Goal: Task Accomplishment & Management: Complete application form

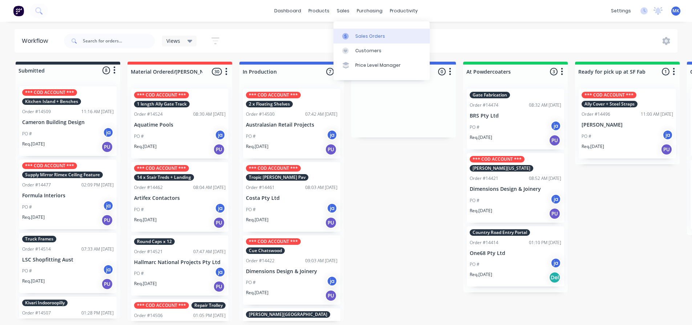
scroll to position [111, 0]
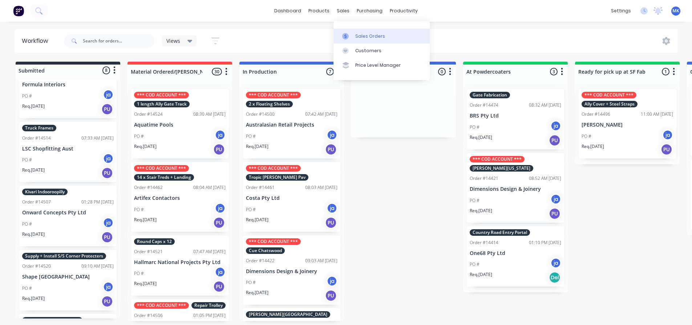
click at [354, 35] on link "Sales Orders" at bounding box center [381, 36] width 96 height 15
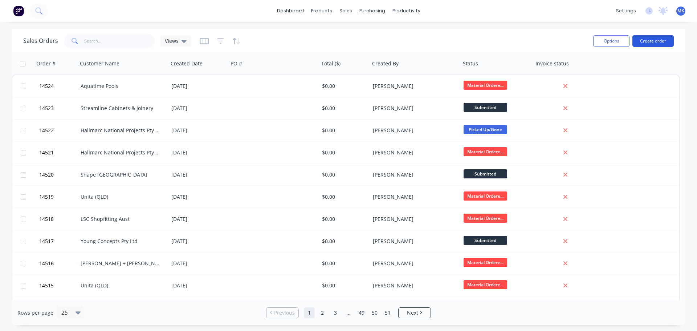
click at [662, 44] on button "Create order" at bounding box center [653, 41] width 41 height 12
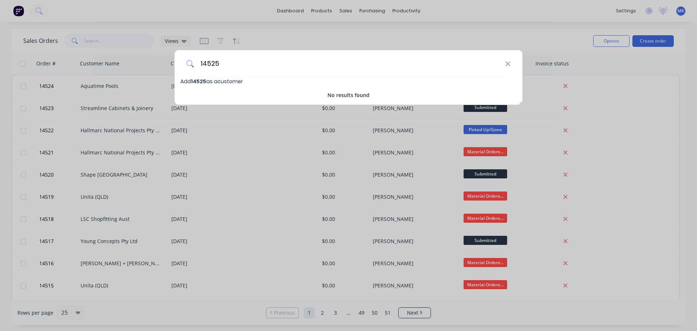
type input "14525"
click at [230, 83] on span "Add 14525 as a customer" at bounding box center [211, 81] width 62 height 7
select select "AU"
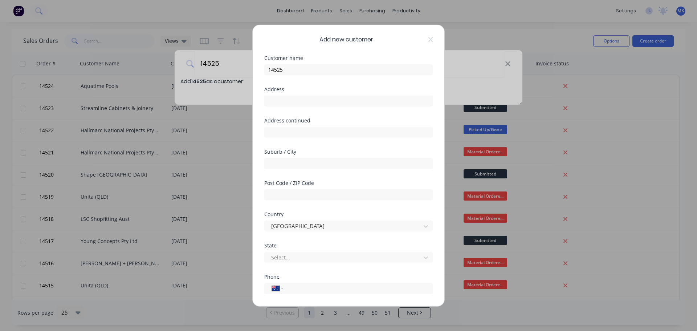
click at [423, 38] on div "Add new customer" at bounding box center [348, 39] width 168 height 9
click at [428, 40] on icon at bounding box center [430, 39] width 4 height 5
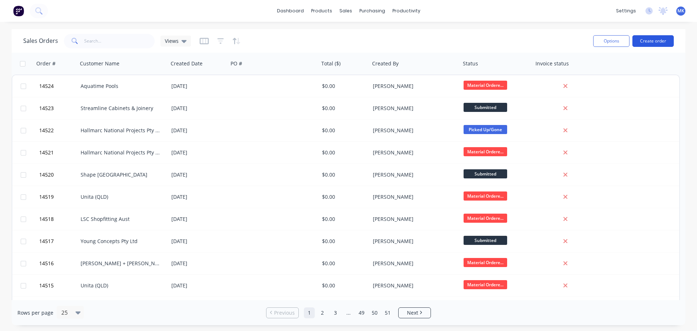
click at [655, 40] on button "Create order" at bounding box center [653, 41] width 41 height 12
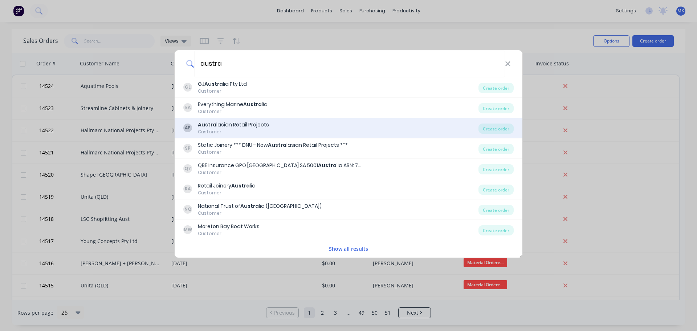
type input "austra"
click at [224, 128] on div "Austra lasian Retail Projects" at bounding box center [233, 125] width 71 height 8
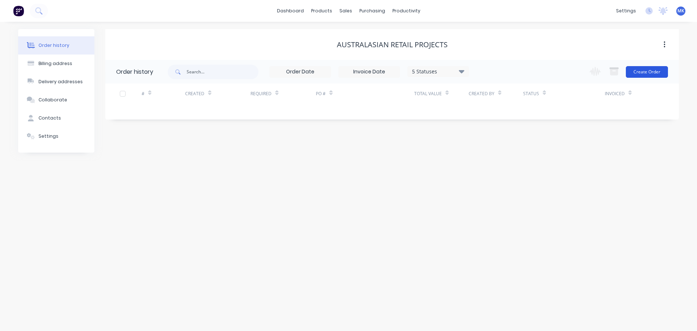
click at [648, 68] on button "Create Order" at bounding box center [647, 72] width 42 height 12
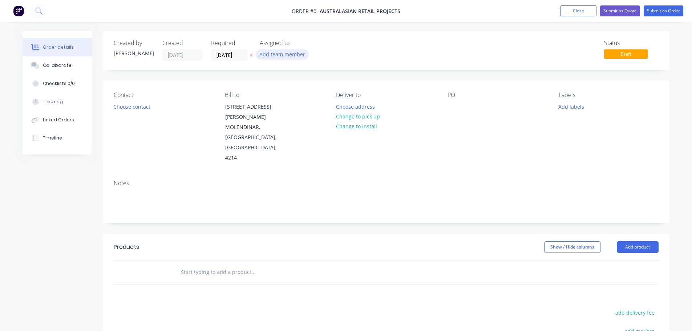
click at [276, 58] on button "Add team member" at bounding box center [281, 54] width 53 height 10
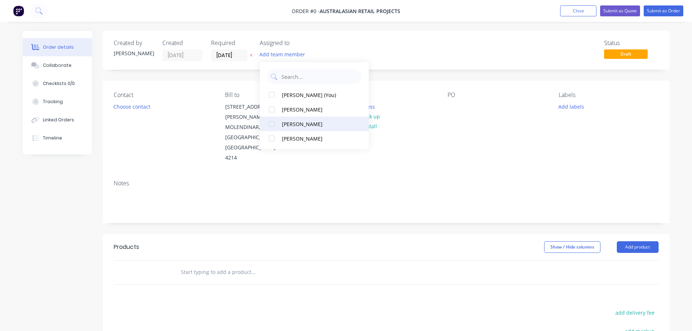
click at [294, 120] on div "[PERSON_NAME]" at bounding box center [318, 124] width 73 height 8
click at [130, 107] on div "Order details Collaborate Checklists 0/0 Tracking Linked Orders Timeline Order …" at bounding box center [346, 250] width 661 height 439
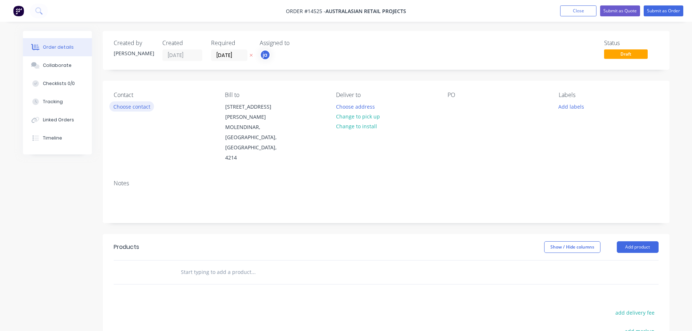
click at [130, 109] on button "Choose contact" at bounding box center [131, 106] width 45 height 10
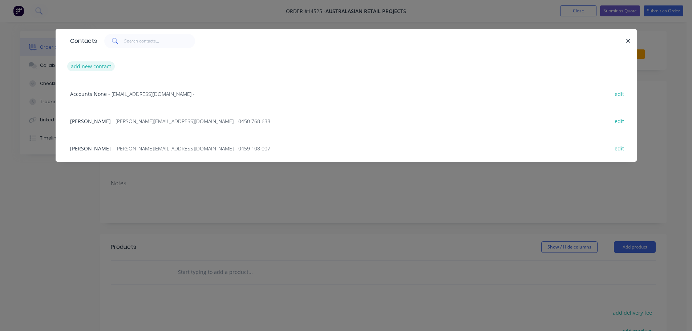
click at [100, 64] on button "add new contact" at bounding box center [91, 66] width 48 height 10
select select "AU"
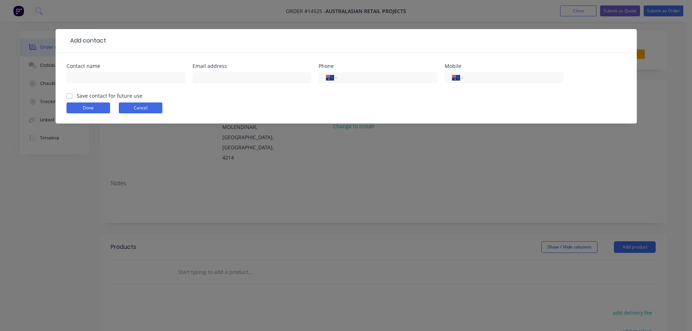
click at [125, 102] on button "Cancel" at bounding box center [141, 107] width 44 height 11
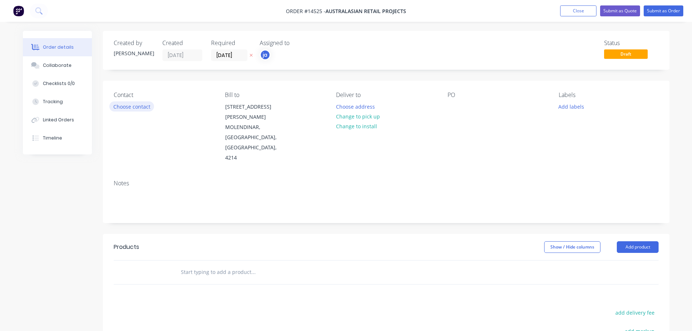
click at [128, 109] on button "Choose contact" at bounding box center [131, 106] width 45 height 10
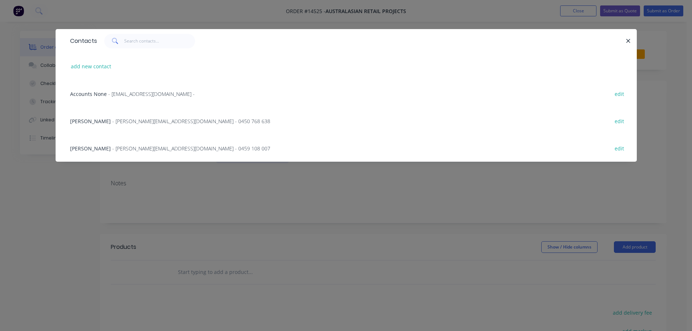
drag, startPoint x: 118, startPoint y: 149, endPoint x: 285, endPoint y: 134, distance: 168.0
click at [118, 148] on span "- [PERSON_NAME][EMAIL_ADDRESS][DOMAIN_NAME] - 0459 108 007" at bounding box center [191, 148] width 158 height 7
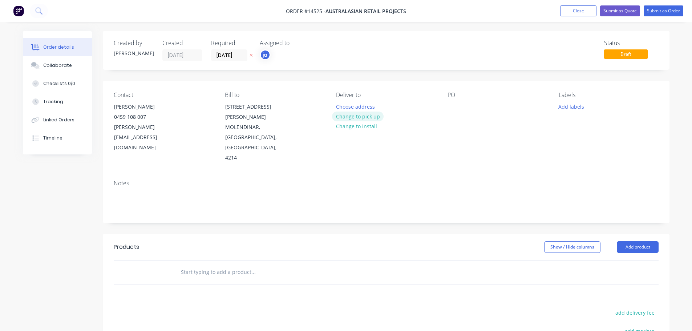
click at [364, 119] on button "Change to pick up" at bounding box center [358, 116] width 52 height 10
click at [574, 102] on button "Add labels" at bounding box center [570, 106] width 33 height 10
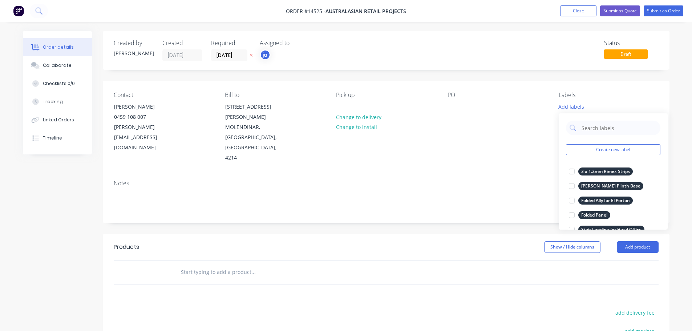
click at [610, 156] on div "Create new label 3 x 1.2mm Rimex Strips edit [PERSON_NAME] Plinth Base edit Fol…" at bounding box center [612, 171] width 109 height 116
click at [610, 153] on button "Create new label" at bounding box center [613, 149] width 94 height 11
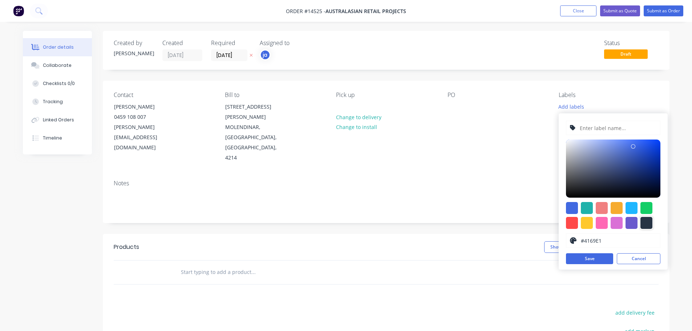
drag, startPoint x: 647, startPoint y: 220, endPoint x: 645, endPoint y: 214, distance: 6.4
click at [646, 219] on div at bounding box center [646, 223] width 12 height 12
type input "#273444"
click at [626, 133] on input "text" at bounding box center [617, 128] width 77 height 14
paste input "Folded TV Shroud x 2"
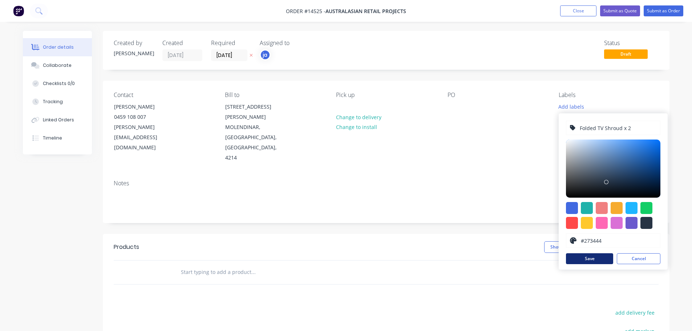
type input "Folded TV Shroud x 2"
drag, startPoint x: 585, startPoint y: 261, endPoint x: 305, endPoint y: 249, distance: 279.9
click at [585, 261] on button "Save" at bounding box center [589, 258] width 47 height 11
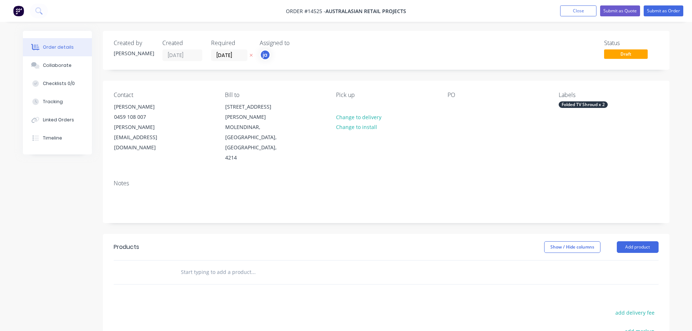
click at [276, 265] on input "text" at bounding box center [252, 272] width 145 height 15
paste input "Folded TV Shroud x 2"
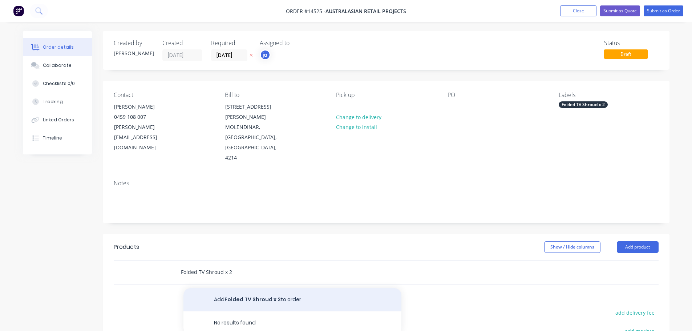
type input "Folded TV Shroud x 2"
click at [255, 288] on button "Add Folded TV Shroud x 2 to order" at bounding box center [292, 299] width 218 height 23
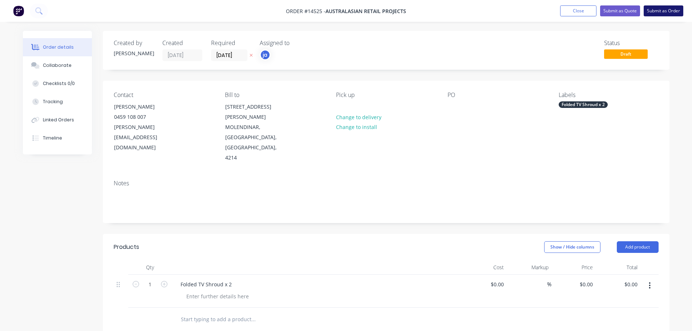
click at [654, 15] on button "Submit as Order" at bounding box center [663, 10] width 40 height 11
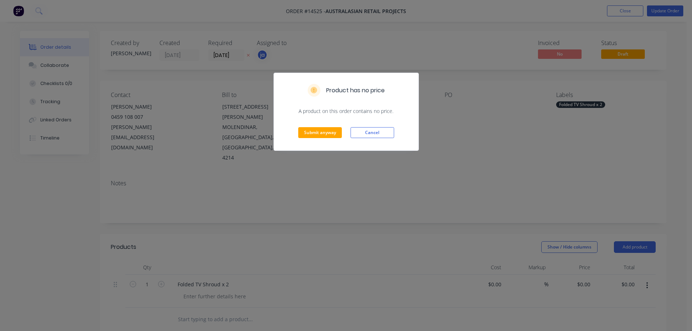
click at [309, 126] on div "Submit anyway Cancel" at bounding box center [346, 133] width 145 height 36
click at [309, 129] on button "Submit anyway" at bounding box center [320, 132] width 44 height 11
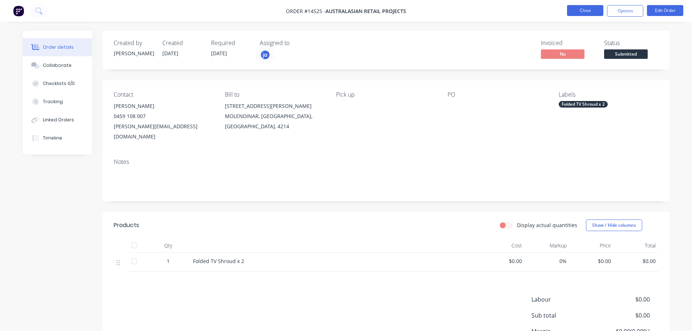
click at [576, 13] on button "Close" at bounding box center [585, 10] width 36 height 11
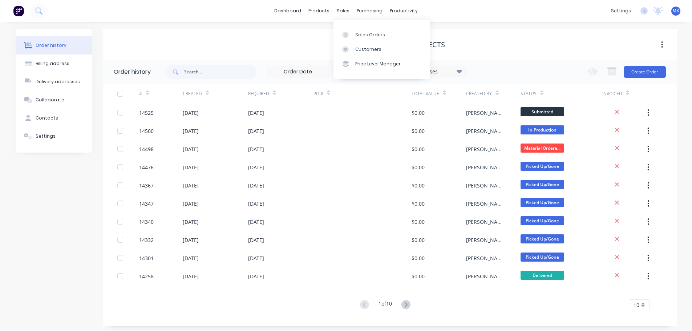
drag, startPoint x: 340, startPoint y: 14, endPoint x: 342, endPoint y: 17, distance: 4.6
click at [340, 14] on div "sales" at bounding box center [343, 10] width 20 height 11
click at [353, 40] on link "Sales Orders" at bounding box center [381, 34] width 96 height 15
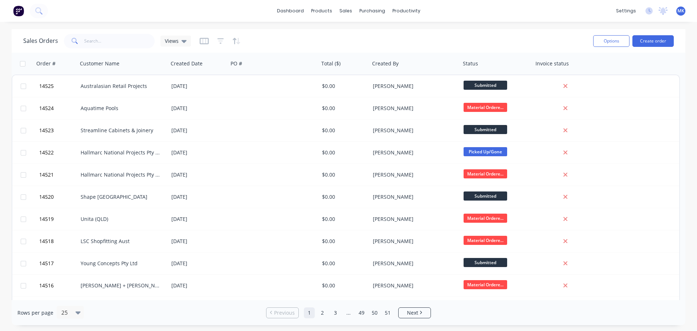
click at [666, 33] on div "Options Create order" at bounding box center [632, 41] width 84 height 18
click at [645, 44] on button "Create order" at bounding box center [653, 41] width 41 height 12
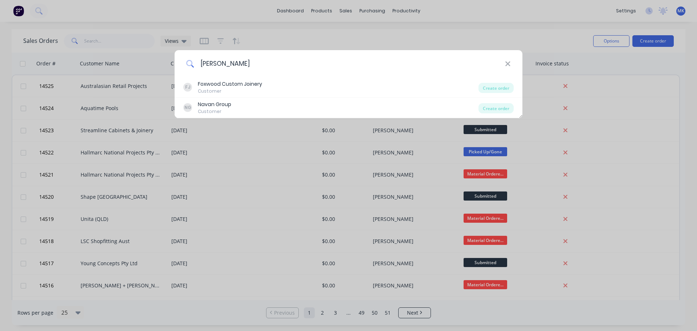
click at [205, 66] on input "[PERSON_NAME]" at bounding box center [349, 63] width 311 height 27
click at [234, 65] on input "[PERSON_NAME]" at bounding box center [349, 63] width 311 height 27
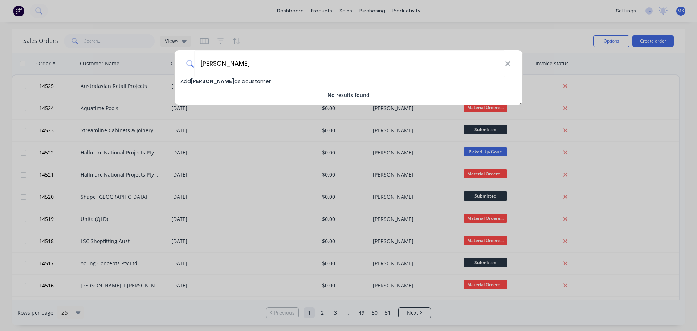
type input "[PERSON_NAME]"
click at [221, 80] on span "[PERSON_NAME]" at bounding box center [212, 81] width 43 height 7
select select "AU"
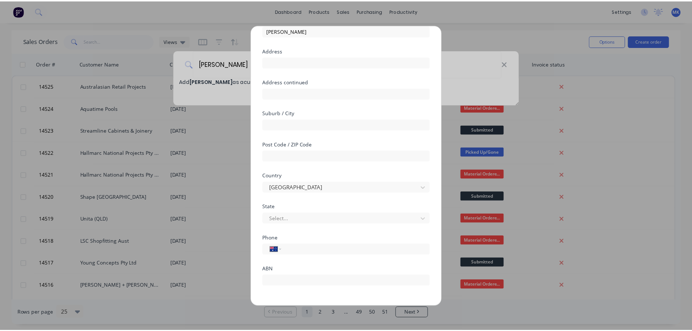
scroll to position [64, 0]
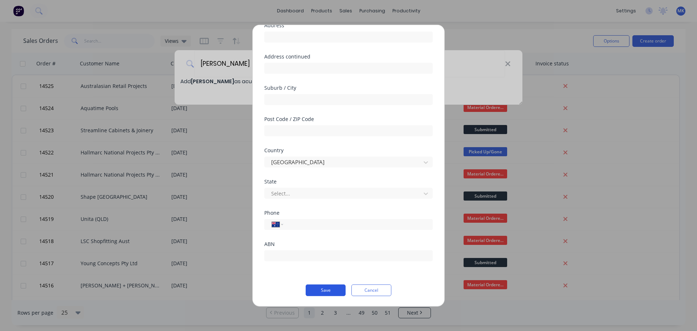
click at [324, 289] on button "Save" at bounding box center [326, 290] width 40 height 12
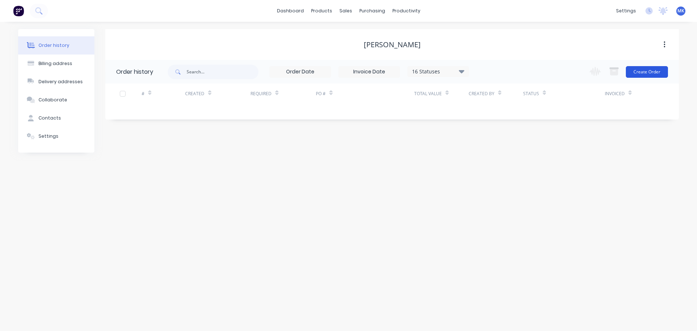
click at [634, 77] on button "Create Order" at bounding box center [647, 72] width 42 height 12
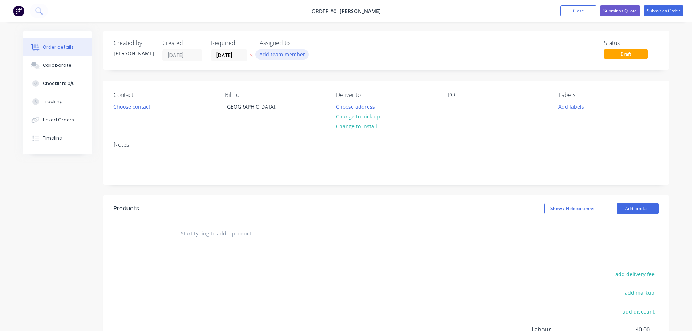
click at [261, 55] on button "Add team member" at bounding box center [281, 54] width 53 height 10
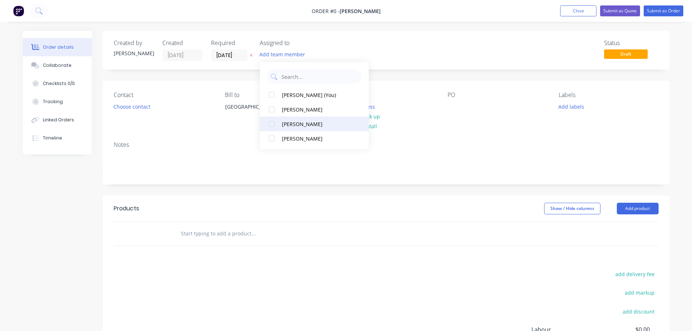
click at [294, 129] on button "[PERSON_NAME]" at bounding box center [314, 124] width 109 height 15
click at [112, 109] on div "Order details Collaborate Checklists 0/0 Tracking Linked Orders Timeline Order …" at bounding box center [346, 231] width 661 height 400
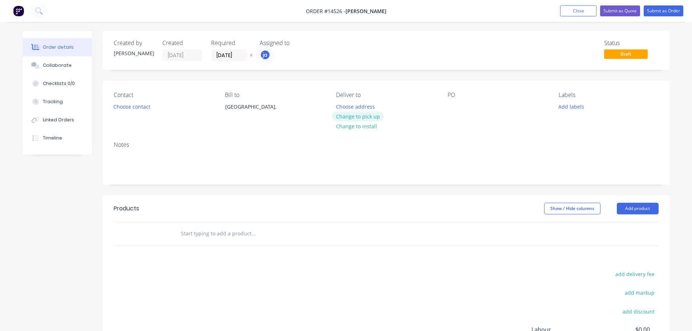
click at [353, 115] on button "Change to pick up" at bounding box center [358, 116] width 52 height 10
click at [570, 108] on button "Add labels" at bounding box center [570, 106] width 33 height 10
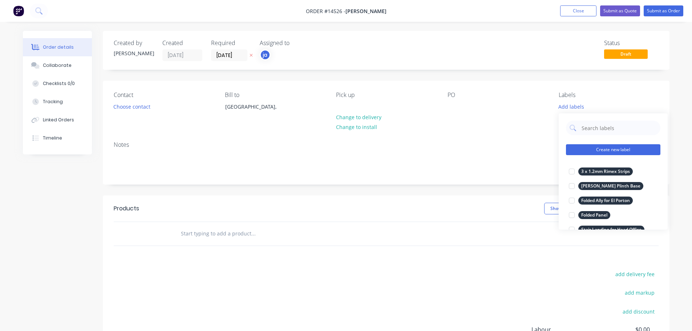
click at [594, 153] on button "Create new label" at bounding box center [613, 149] width 94 height 11
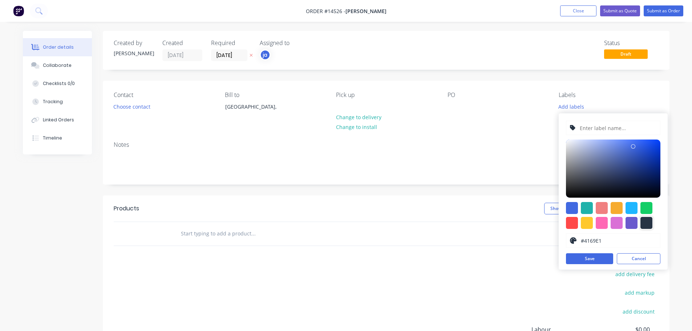
click at [649, 218] on div at bounding box center [646, 223] width 12 height 12
type input "#273444"
click at [613, 126] on input "text" at bounding box center [617, 128] width 77 height 14
paste input "Brass Flat Bar"
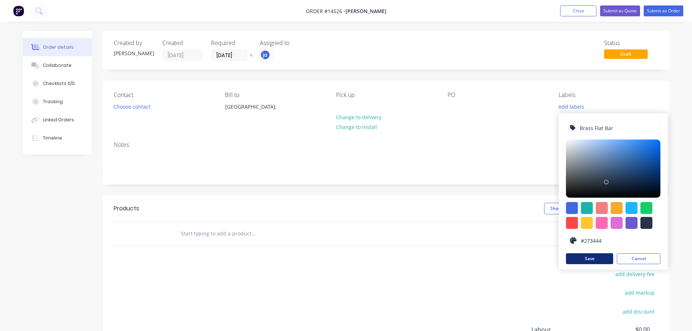
type input "Brass Flat Bar"
click at [594, 263] on button "Save" at bounding box center [589, 258] width 47 height 11
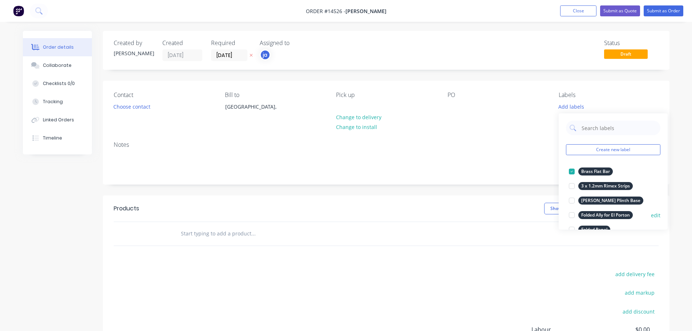
scroll to position [73, 0]
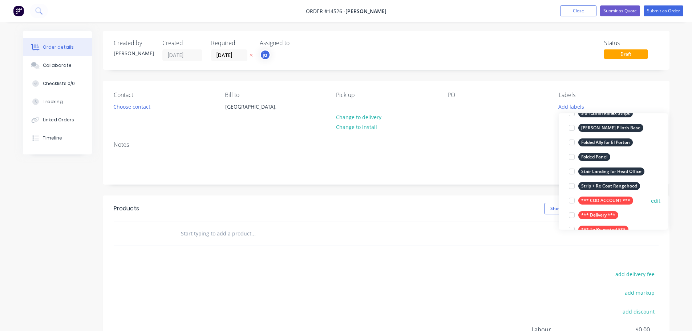
click at [603, 198] on div "*** COD ACCOUNT ***" at bounding box center [605, 200] width 55 height 8
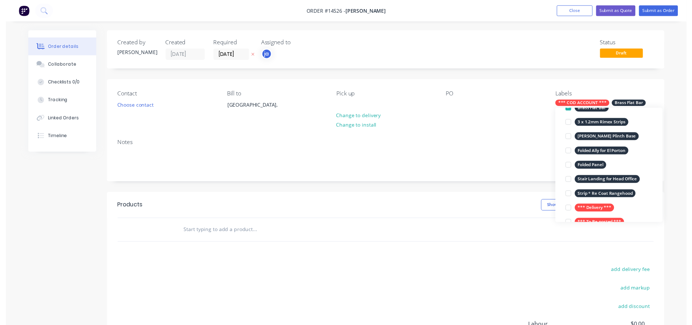
scroll to position [0, 0]
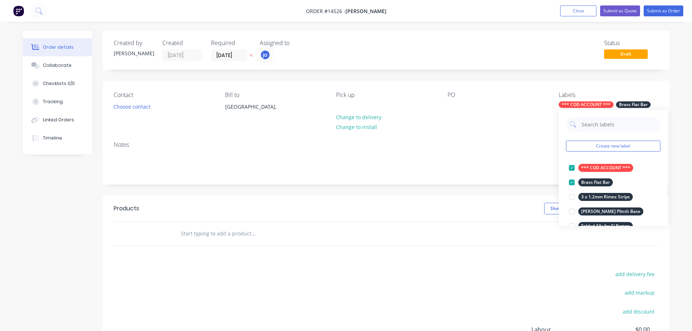
click at [217, 237] on input "text" at bounding box center [252, 233] width 145 height 15
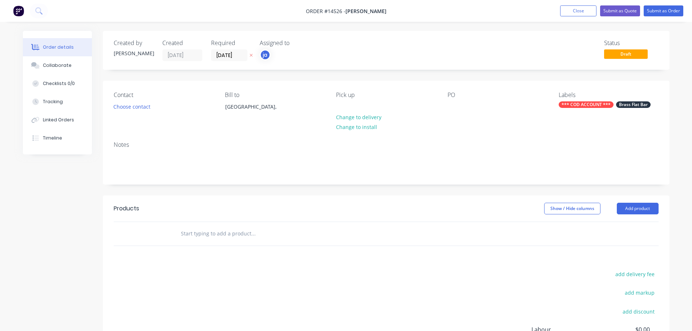
paste input "Brass Flat Bar"
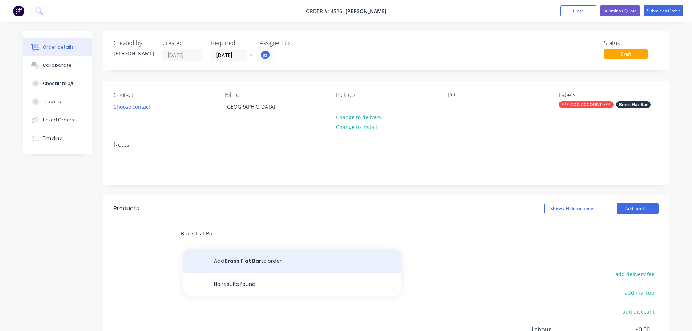
type input "Brass Flat Bar"
click at [218, 260] on button "Add Brass Flat Bar to order" at bounding box center [292, 260] width 218 height 23
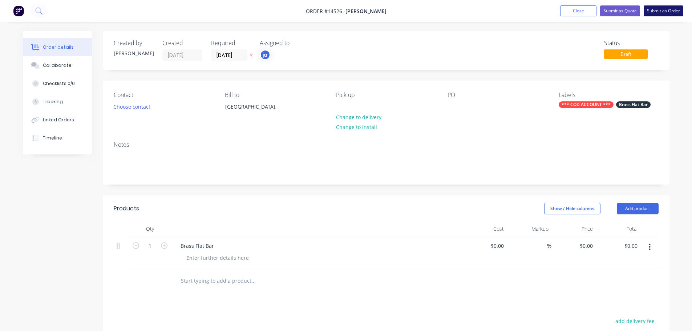
click at [671, 15] on button "Submit as Order" at bounding box center [663, 10] width 40 height 11
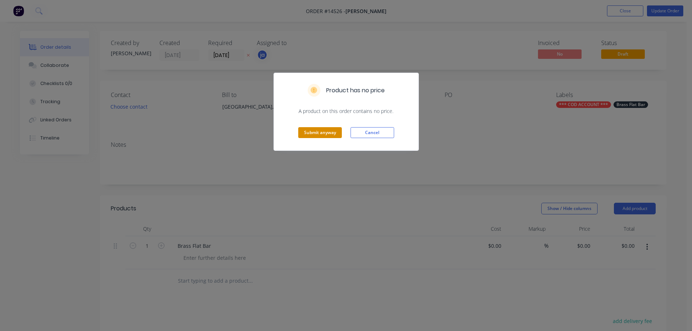
click at [323, 129] on button "Submit anyway" at bounding box center [320, 132] width 44 height 11
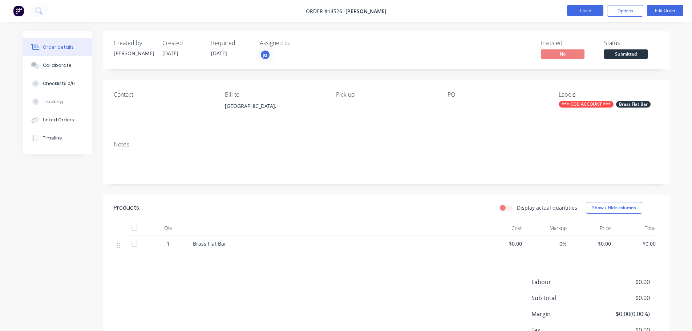
click at [574, 11] on button "Close" at bounding box center [585, 10] width 36 height 11
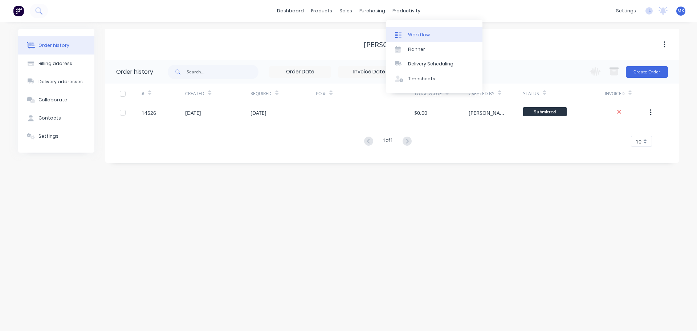
click at [409, 31] on link "Workflow" at bounding box center [434, 34] width 96 height 15
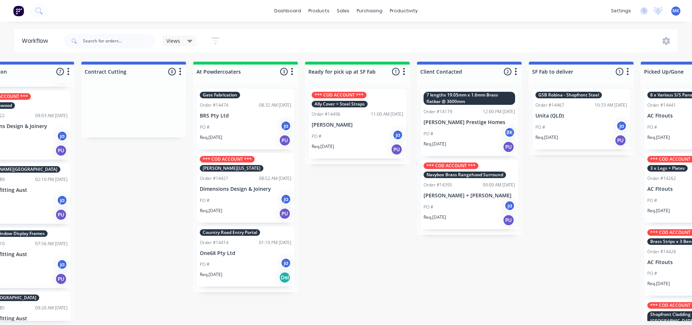
scroll to position [0, 269]
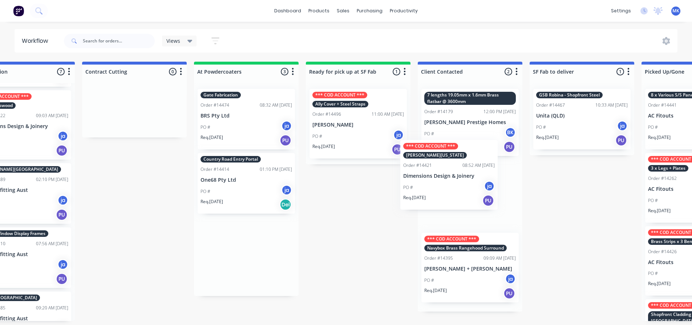
drag, startPoint x: 244, startPoint y: 208, endPoint x: 450, endPoint y: 195, distance: 206.3
click at [450, 195] on div "Submitted 10 Status colour #273444 hex #273444 Save Cancel Summaries Total orde…" at bounding box center [330, 192] width 1211 height 260
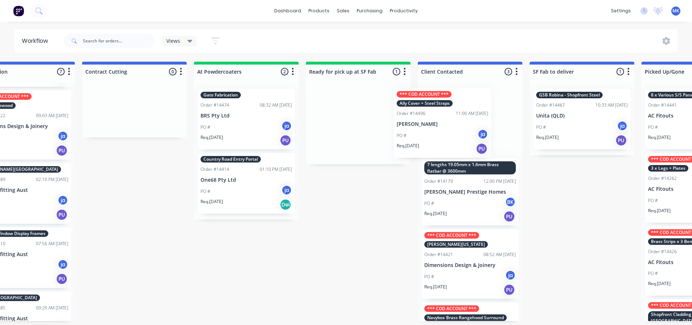
drag, startPoint x: 348, startPoint y: 145, endPoint x: 436, endPoint y: 146, distance: 87.9
click at [436, 146] on div "Submitted 10 Status colour #273444 hex #273444 Save Cancel Summaries Total orde…" at bounding box center [330, 192] width 1211 height 260
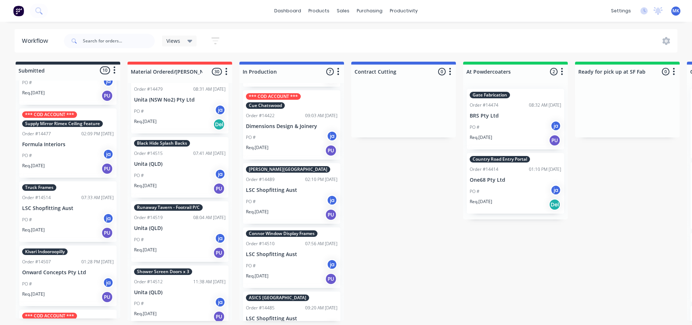
scroll to position [399, 0]
